Goal: Communication & Community: Answer question/provide support

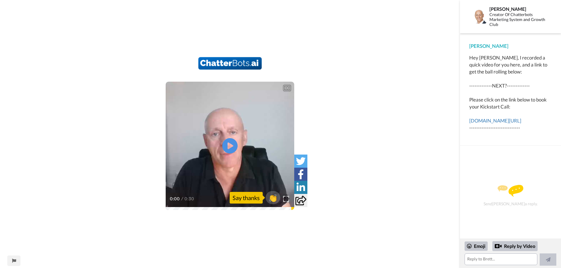
click at [231, 145] on icon "Play/Pause" at bounding box center [229, 146] width 15 height 28
click at [488, 120] on link "[DOMAIN_NAME][URL]" at bounding box center [495, 121] width 52 height 6
click at [244, 196] on div "Say thanks" at bounding box center [245, 198] width 33 height 12
click at [274, 198] on span "👏" at bounding box center [273, 198] width 18 height 12
click at [481, 258] on textarea "👏" at bounding box center [500, 260] width 73 height 12
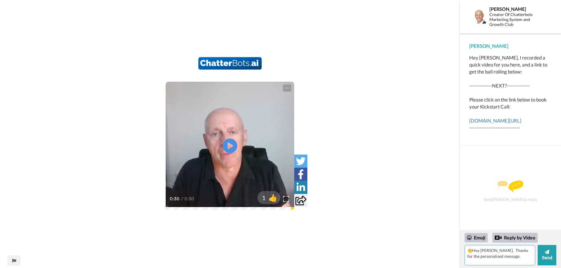
click at [483, 256] on textarea "👏Hey [PERSON_NAME]. Thanks for the personalised message." at bounding box center [499, 255] width 71 height 20
click at [517, 258] on textarea "👏Hey [PERSON_NAME]. Thanks for the personalised message." at bounding box center [499, 255] width 71 height 20
click at [522, 261] on textarea "👏Hey [PERSON_NAME]. Thanks for the personalised message. Nice touch. The interv…" at bounding box center [499, 255] width 71 height 20
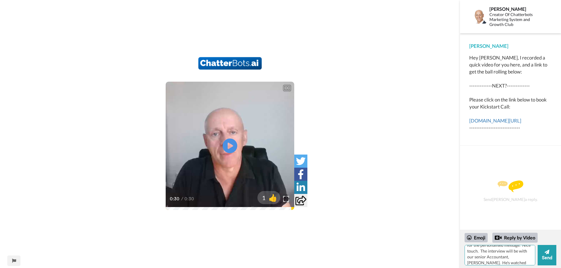
click at [528, 263] on textarea "👏Hey [PERSON_NAME]. Thanks for the personalised message. Nice touch. The interv…" at bounding box center [499, 255] width 71 height 20
type textarea "👏Hey [PERSON_NAME]. Thanks for the personalised message. Nice touch. The interv…"
click at [544, 257] on button "Send" at bounding box center [546, 255] width 19 height 20
